Goal: Check status: Check status

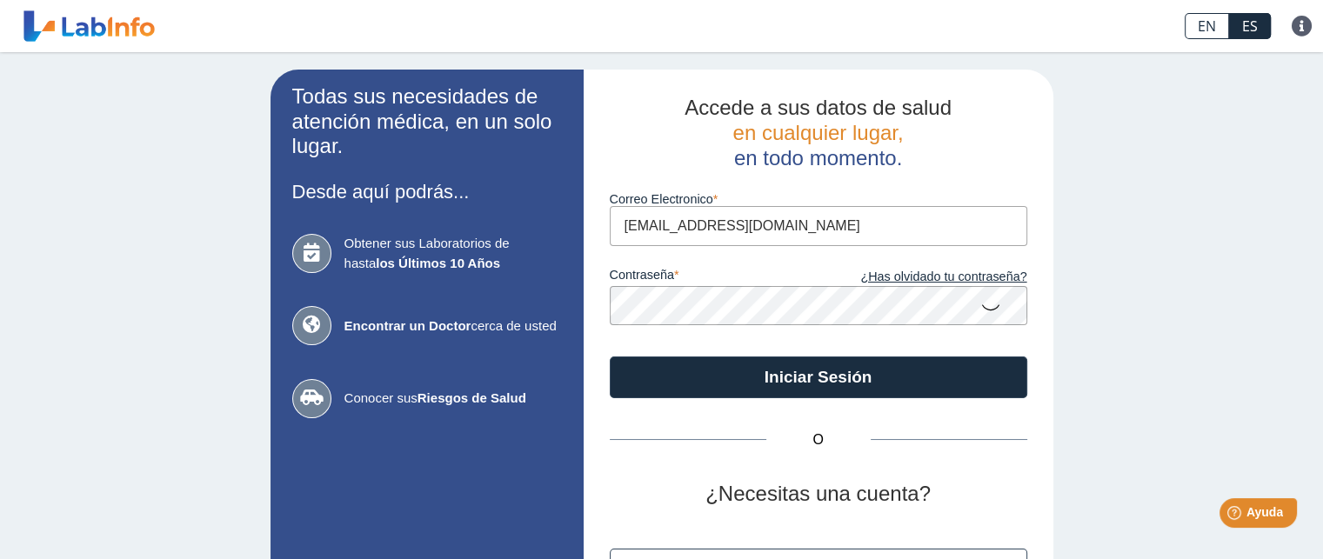
type input "[EMAIL_ADDRESS][DOMAIN_NAME]"
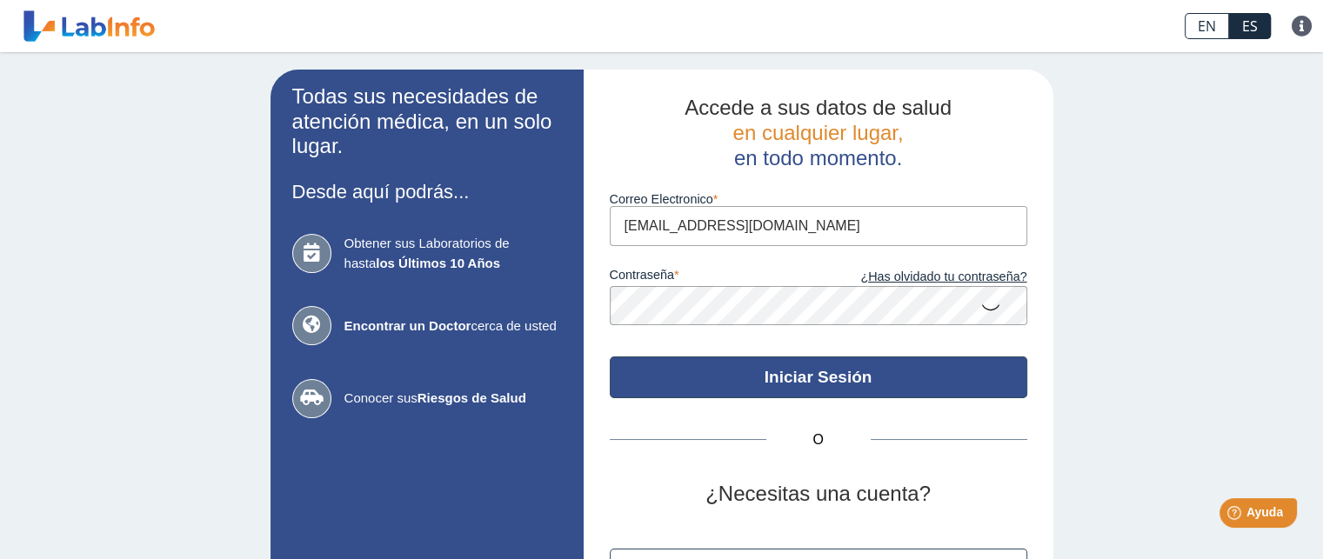
click at [798, 382] on button "Iniciar Sesión" at bounding box center [818, 378] width 417 height 42
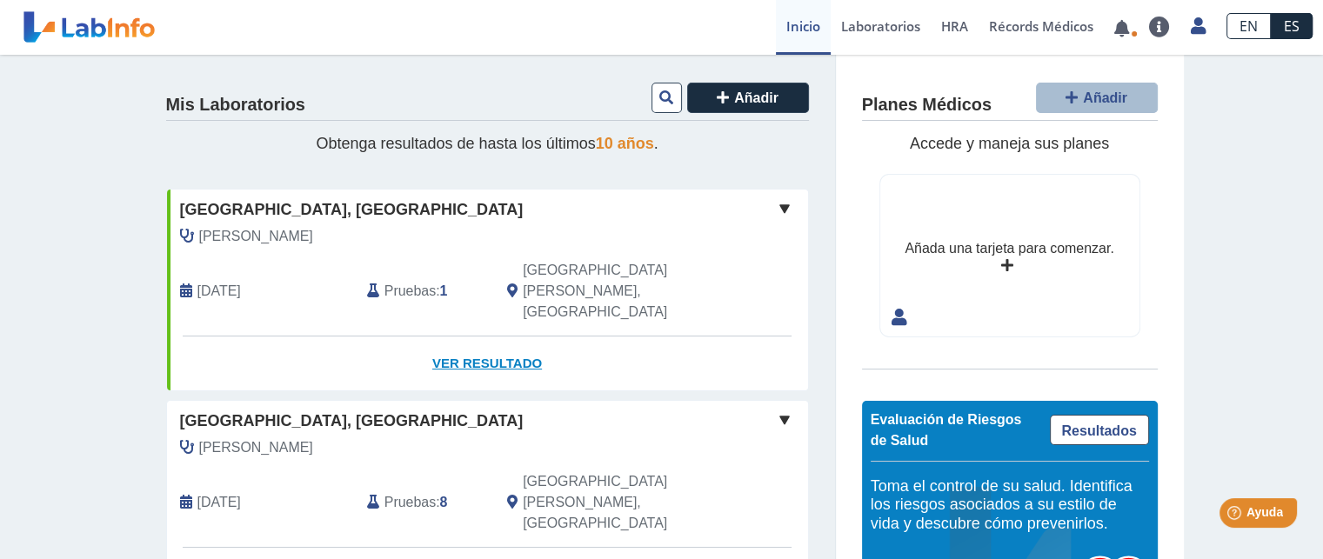
click at [476, 337] on link "Ver Resultado" at bounding box center [487, 364] width 641 height 55
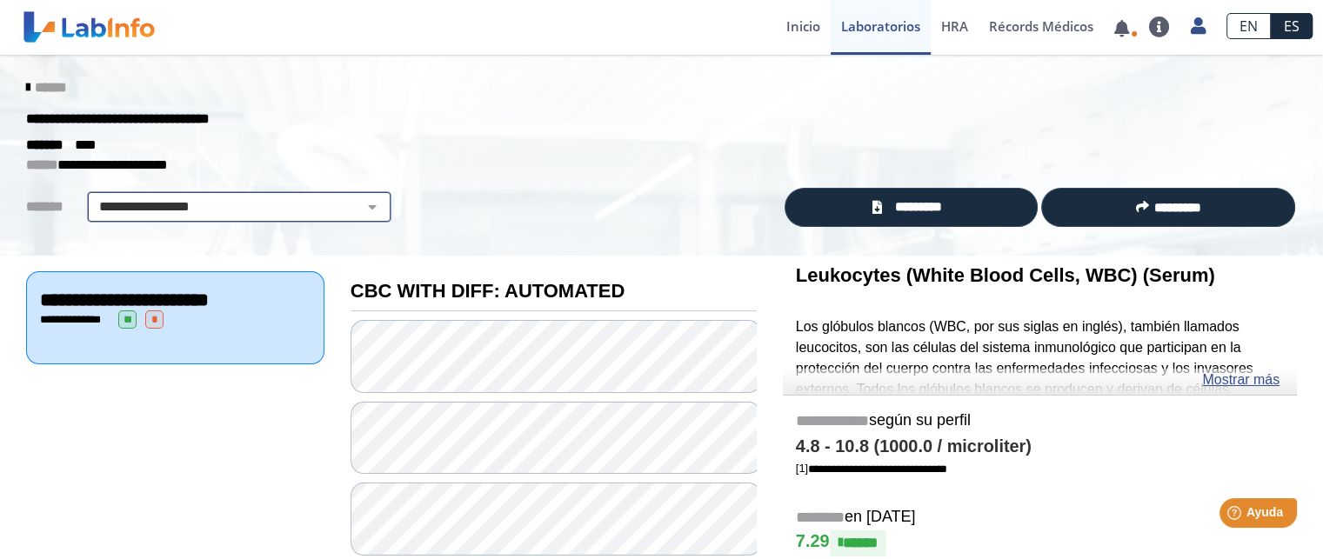
click at [356, 202] on select "**********" at bounding box center [239, 207] width 294 height 21
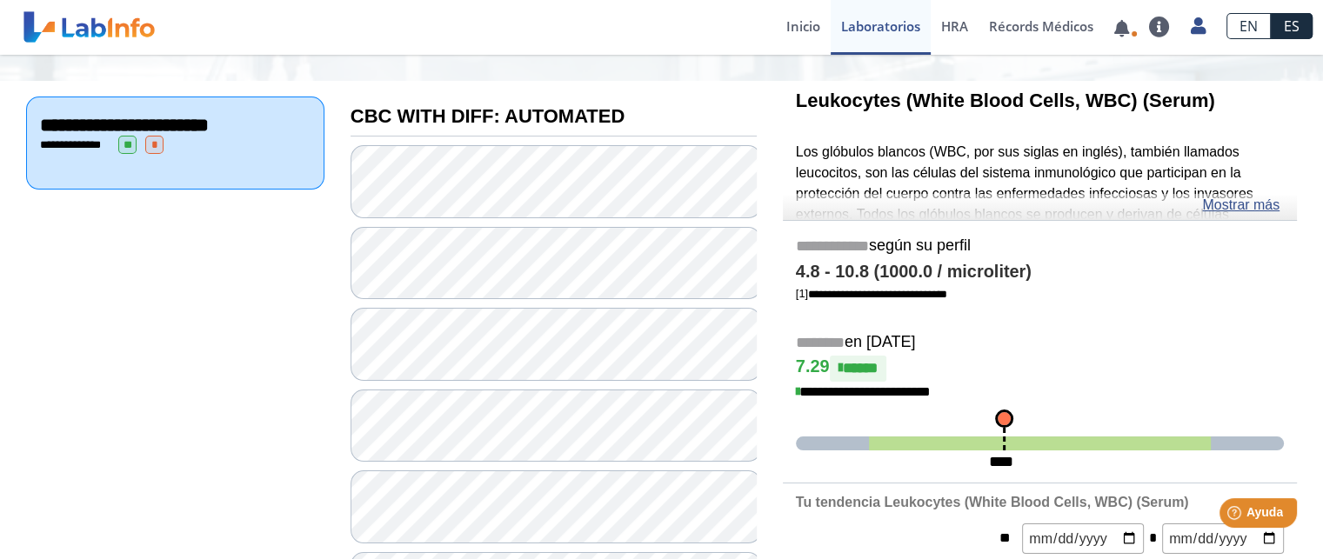
scroll to position [174, 0]
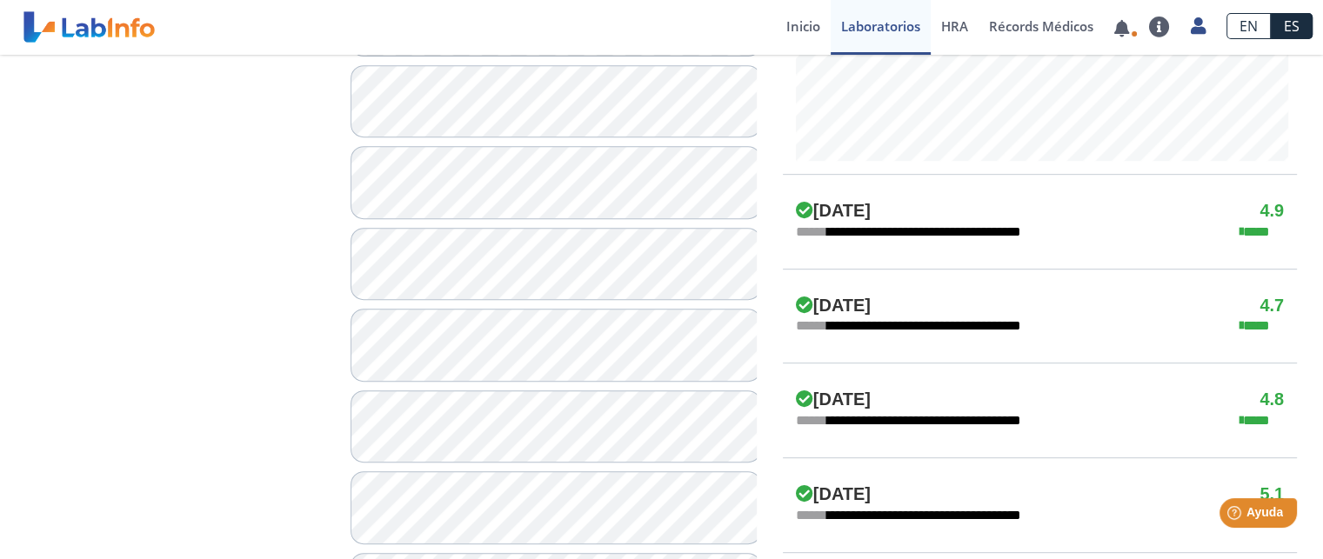
scroll to position [870, 0]
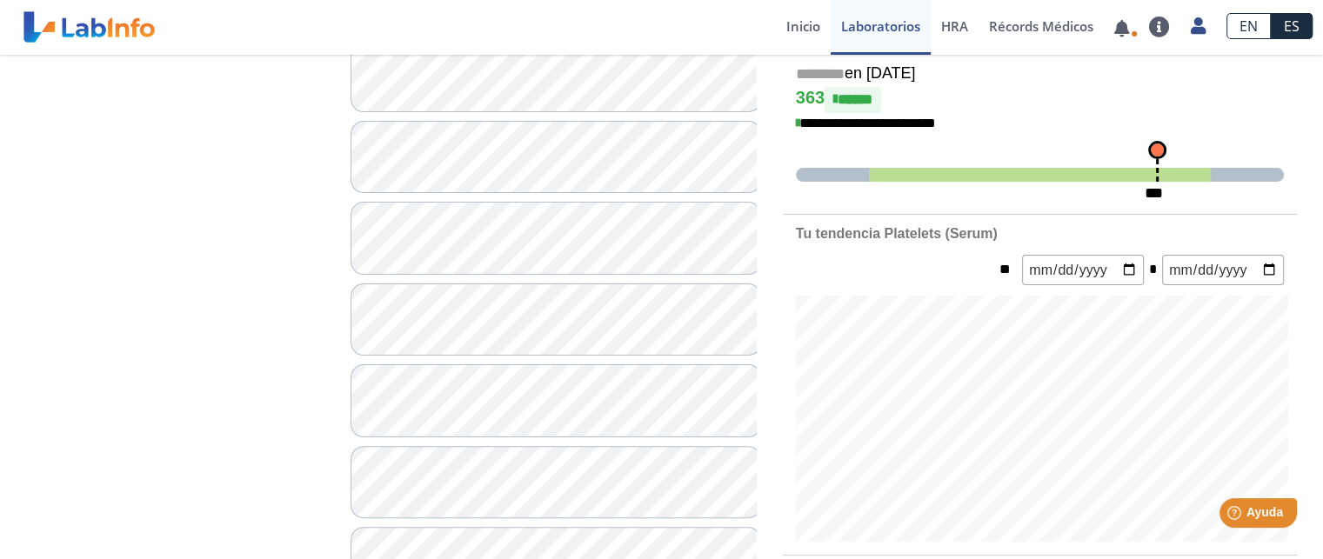
scroll to position [348, 0]
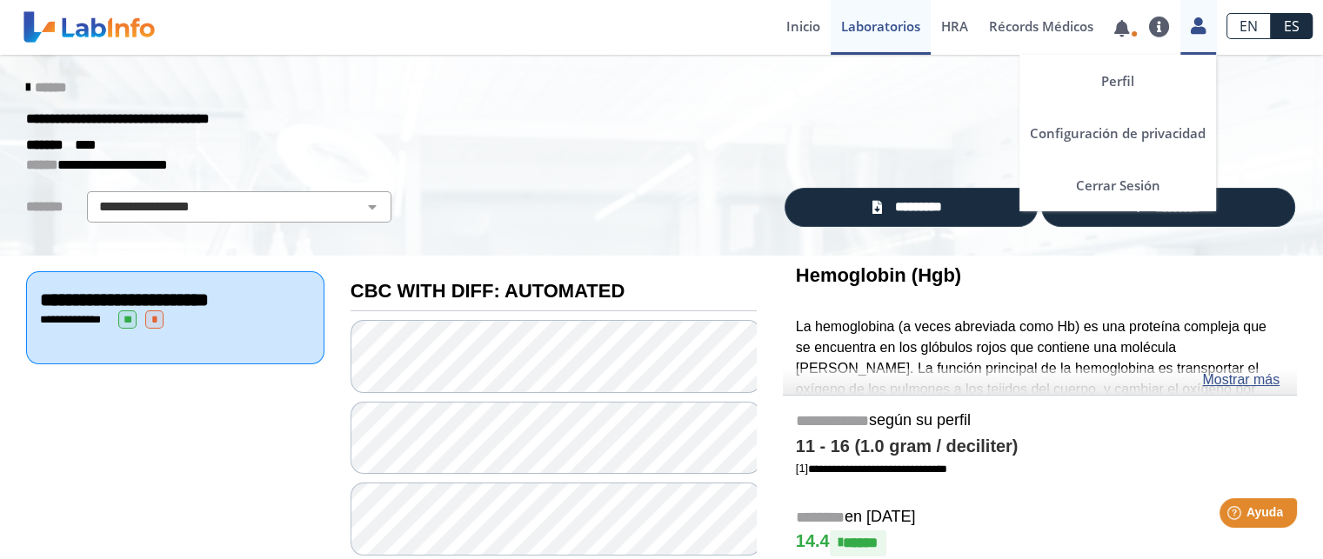
click at [1203, 28] on icon at bounding box center [1198, 25] width 15 height 13
click at [1138, 183] on link "Cerrar Sesión" at bounding box center [1117, 185] width 197 height 52
